Goal: Complete application form

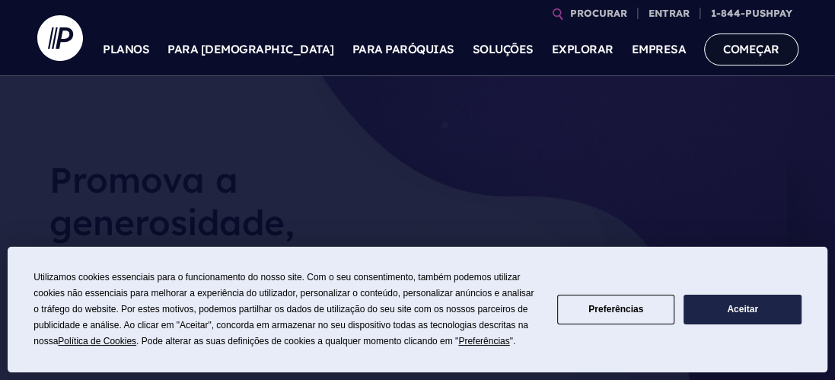
click at [760, 46] on font "COMEÇAR" at bounding box center [751, 49] width 56 height 14
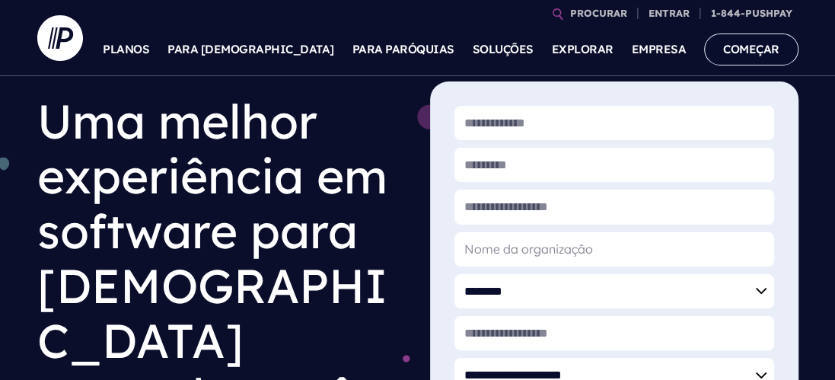
scroll to position [10, 0]
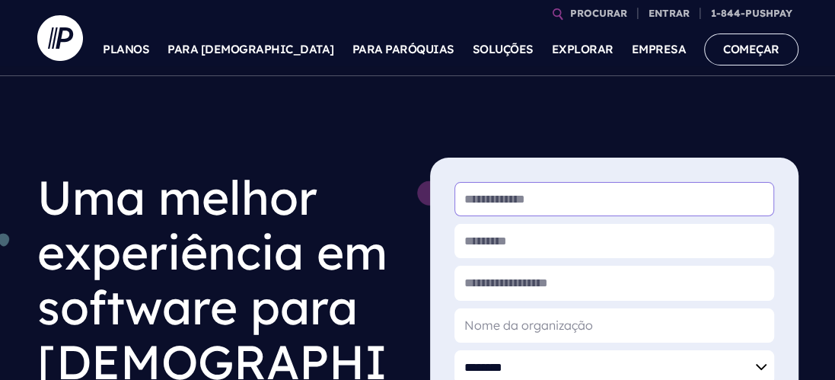
click at [615, 198] on input "* Primeiro nome" at bounding box center [614, 199] width 320 height 34
click at [612, 202] on input "* Primeiro nome" at bounding box center [614, 199] width 320 height 34
type input "****"
click at [533, 244] on input "* Sobrenome" at bounding box center [614, 241] width 320 height 34
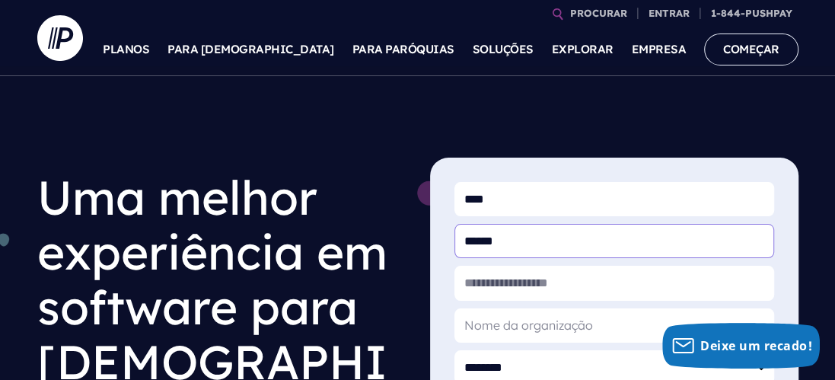
type input "******"
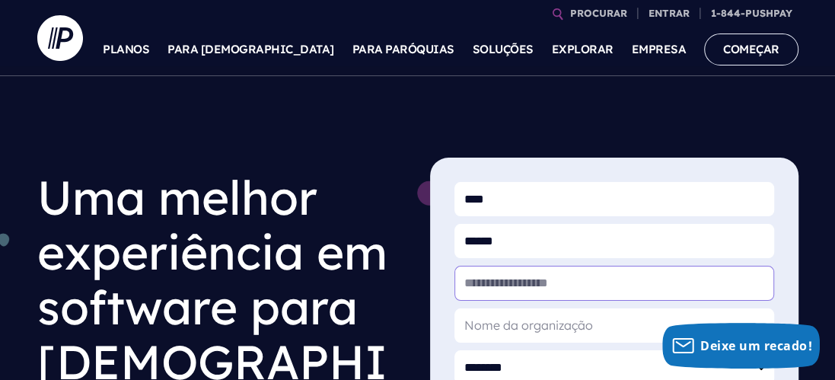
click at [556, 281] on input "* E-mail de trabalho" at bounding box center [614, 283] width 320 height 34
type input "*"
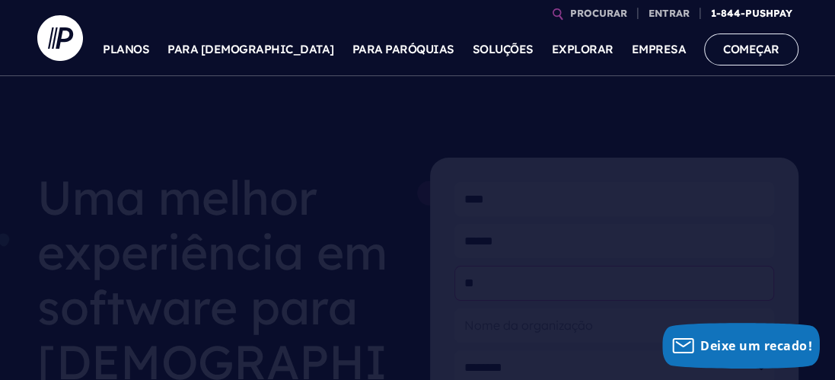
type input "*"
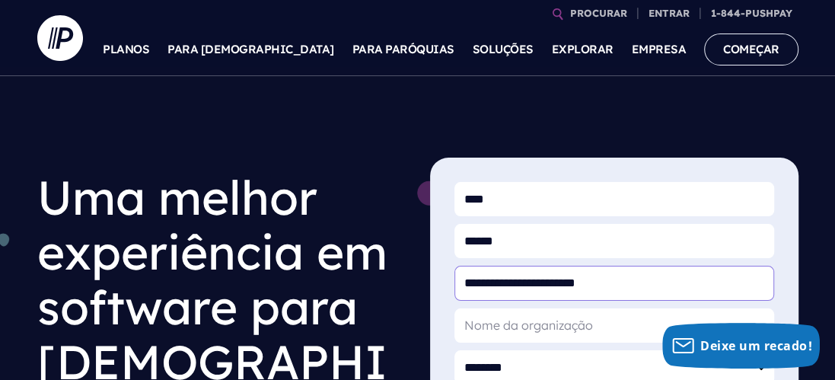
scroll to position [86, 0]
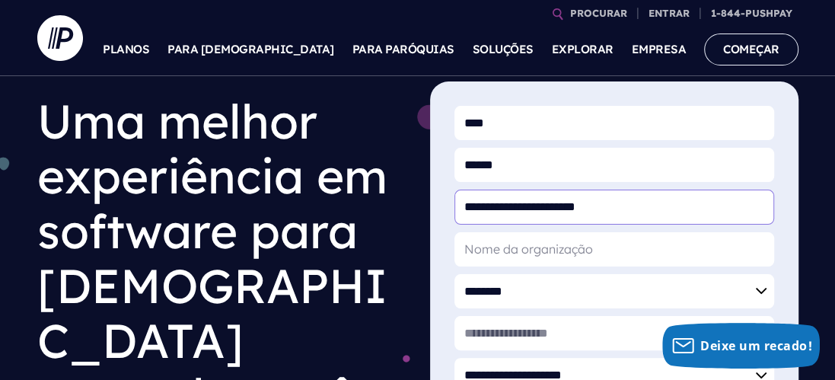
type input "**********"
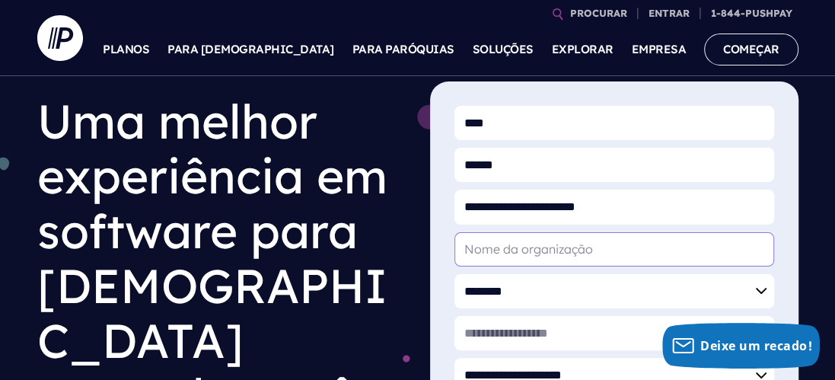
click at [536, 253] on input "* Nome da organização" at bounding box center [614, 249] width 320 height 34
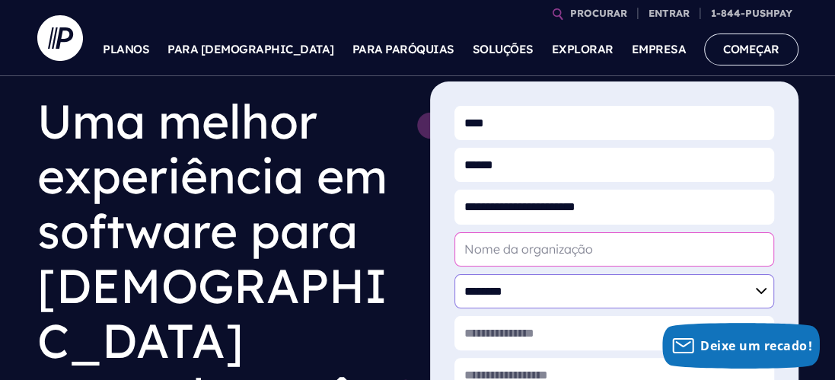
click at [541, 290] on select "**********" at bounding box center [614, 291] width 320 height 34
click at [454, 274] on select "**********" at bounding box center [614, 291] width 320 height 34
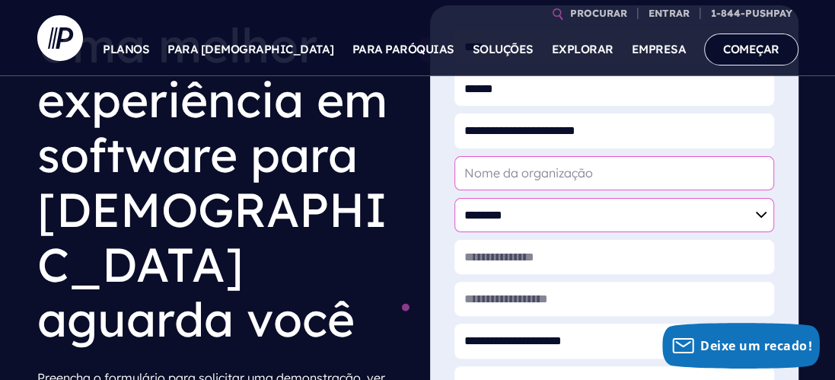
scroll to position [238, 0]
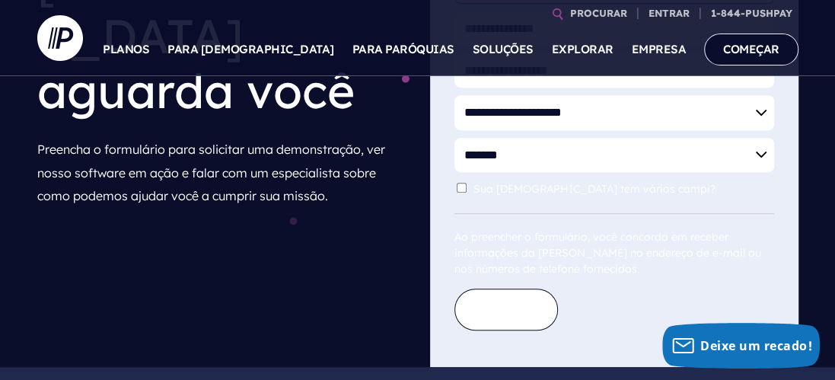
click at [540, 288] on button "Enviar" at bounding box center [506, 309] width 104 height 42
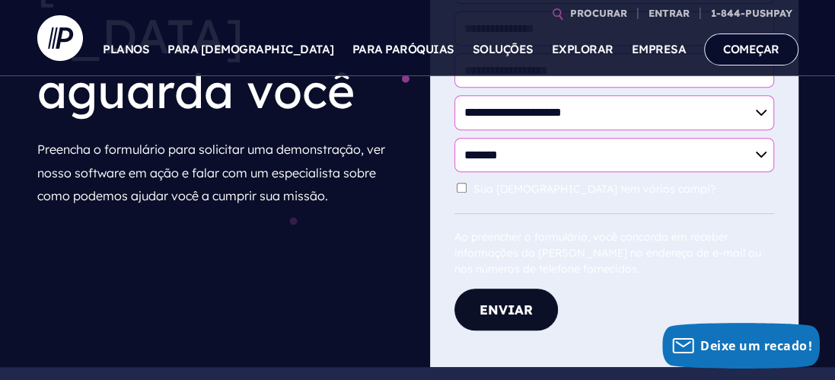
scroll to position [98, 0]
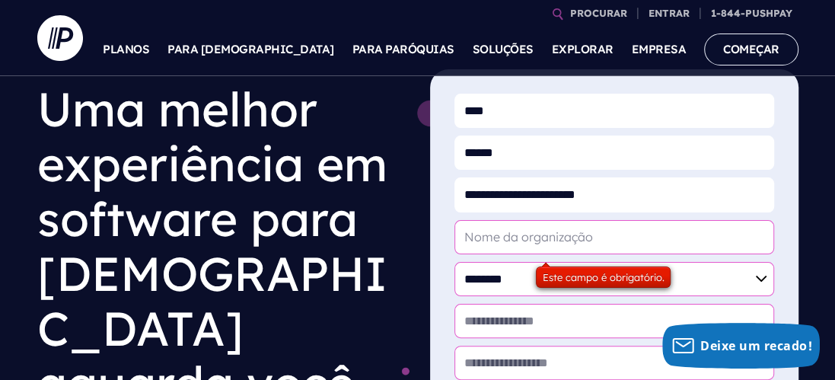
click at [559, 229] on input "* Nome da organização" at bounding box center [614, 237] width 320 height 34
drag, startPoint x: 566, startPoint y: 233, endPoint x: 540, endPoint y: 233, distance: 25.1
click at [540, 233] on input "* Nome da organização" at bounding box center [614, 237] width 320 height 34
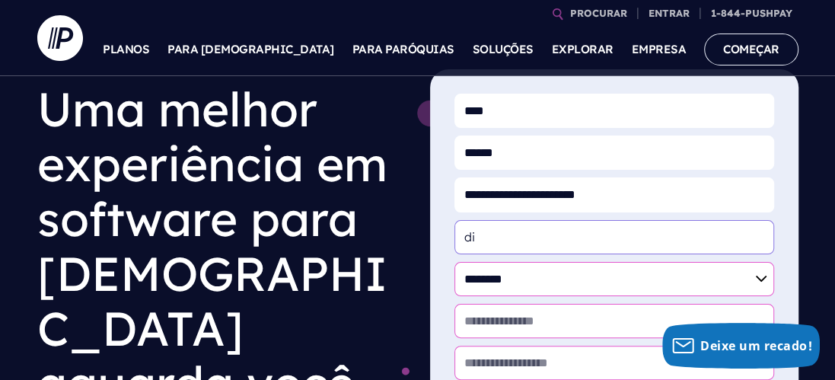
type input "d"
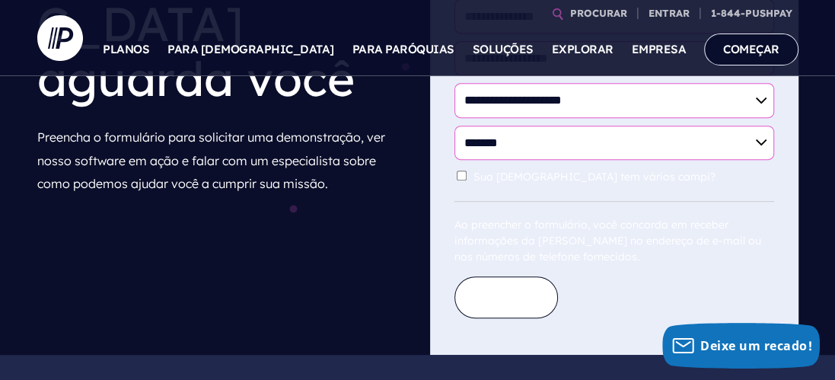
type input "aclestia bor"
click at [497, 302] on button "Enviar" at bounding box center [506, 297] width 104 height 42
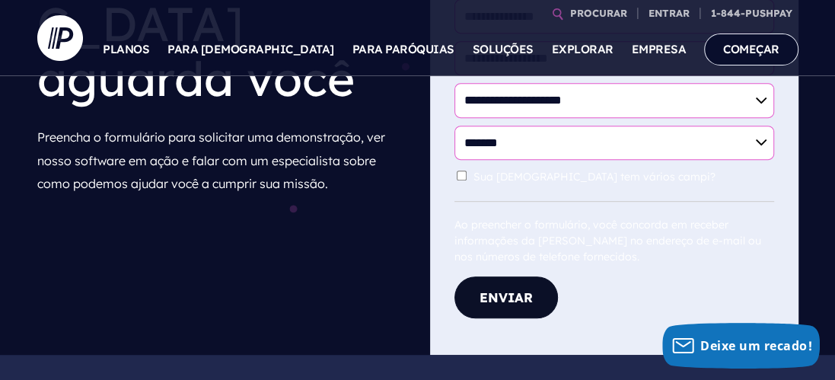
scroll to position [139, 0]
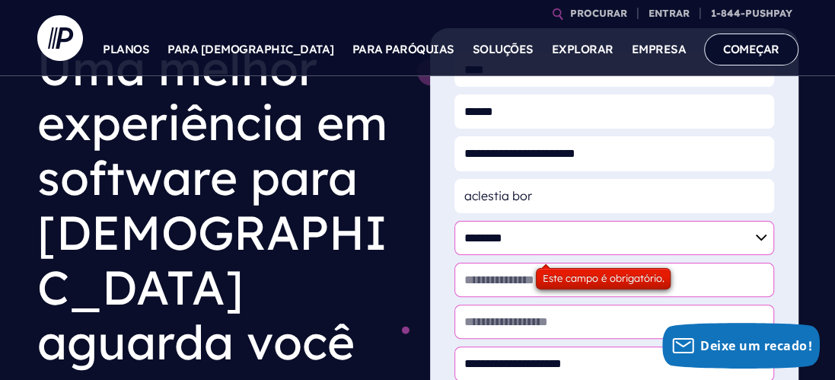
click at [555, 281] on font "Este campo é obrigatório." at bounding box center [604, 278] width 122 height 12
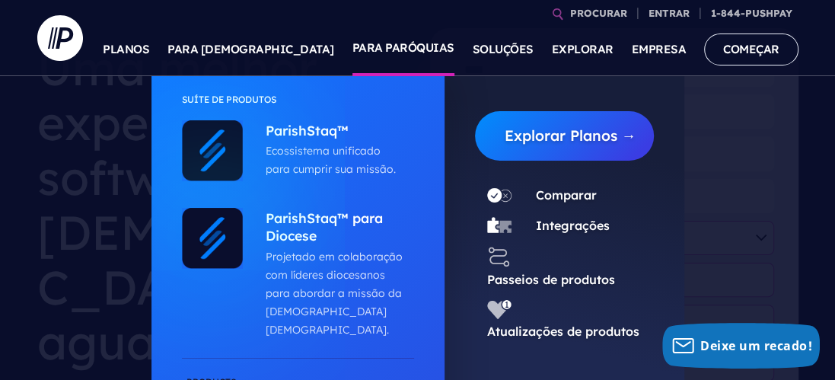
click at [416, 43] on font "PARA PARÓQUIAS" at bounding box center [403, 47] width 102 height 14
